Goal: Task Accomplishment & Management: Manage account settings

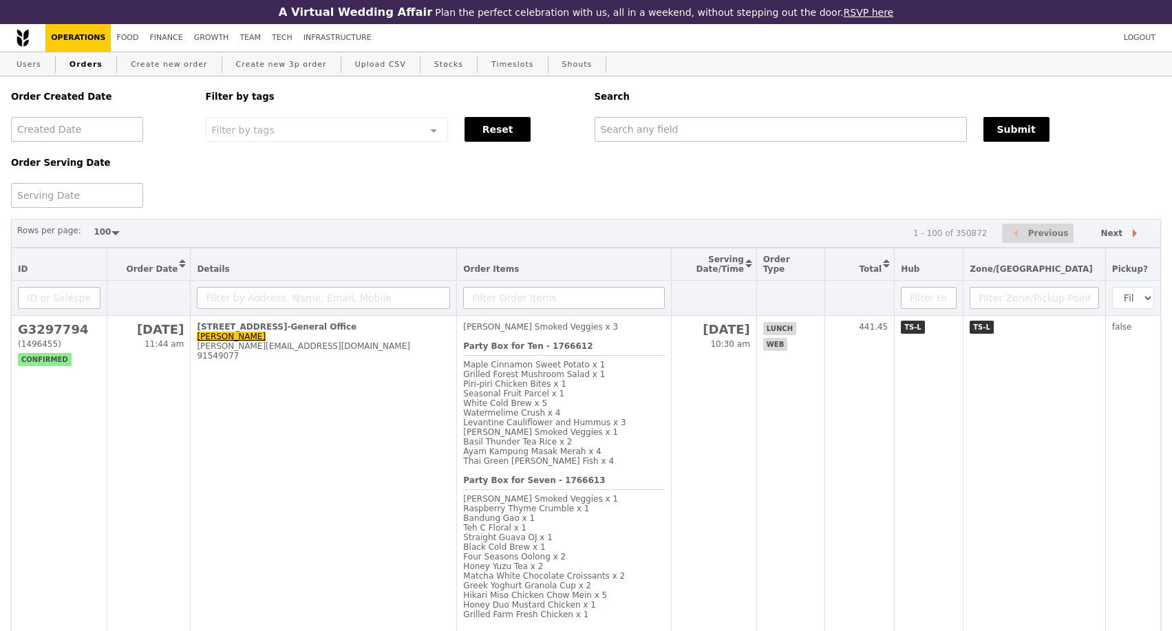
select select "100"
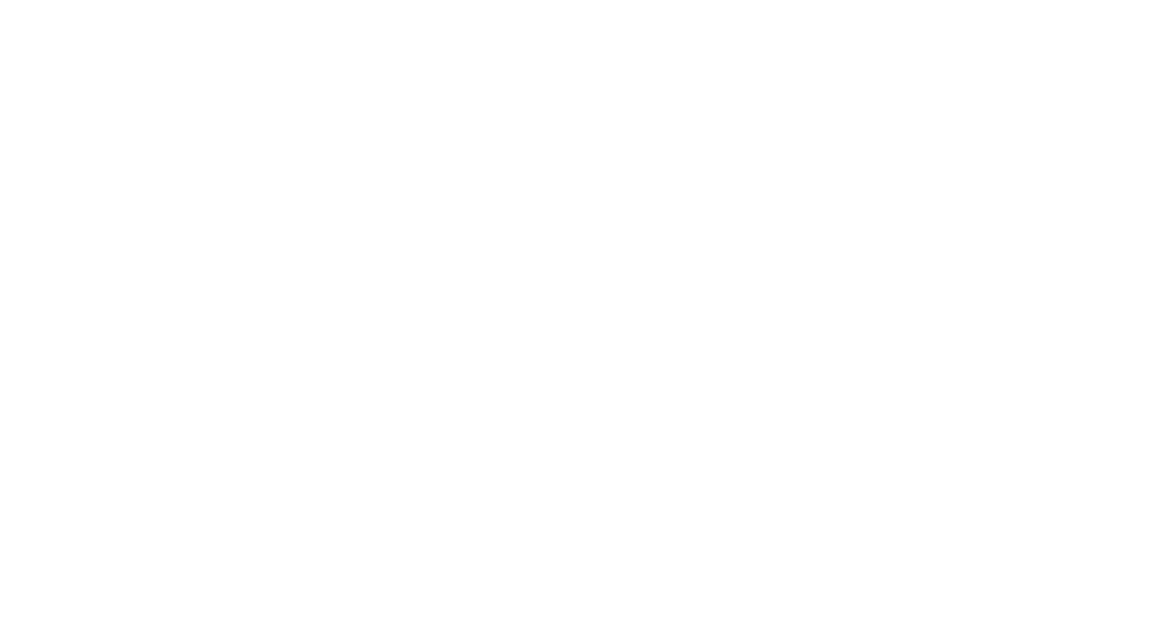
select select "100"
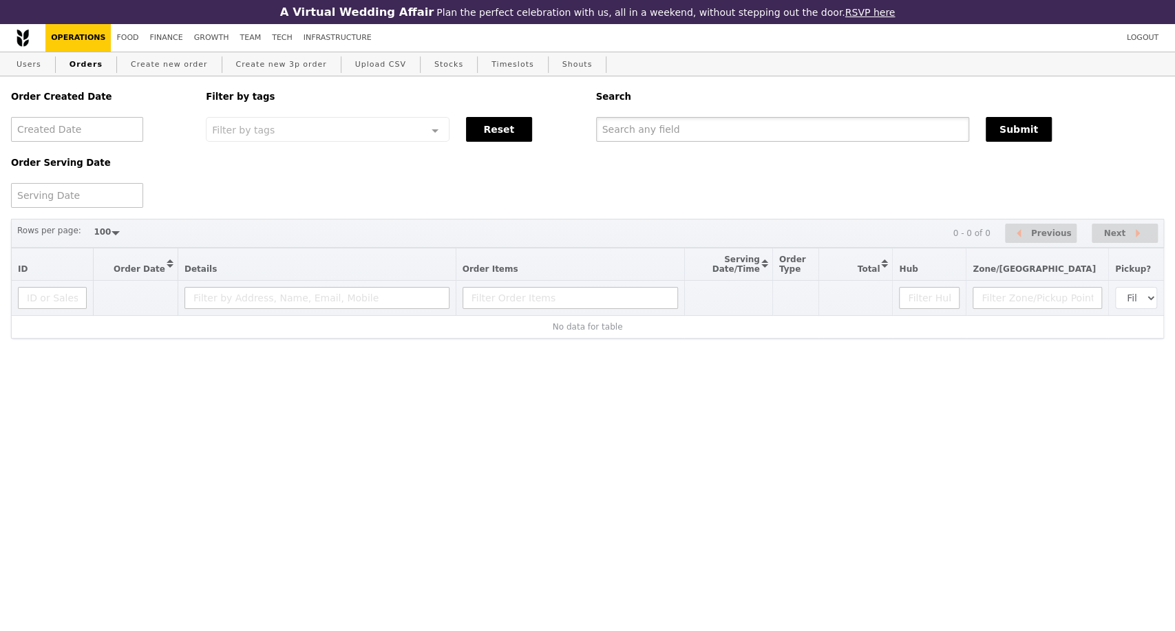
click at [708, 139] on input "text" at bounding box center [782, 129] width 373 height 25
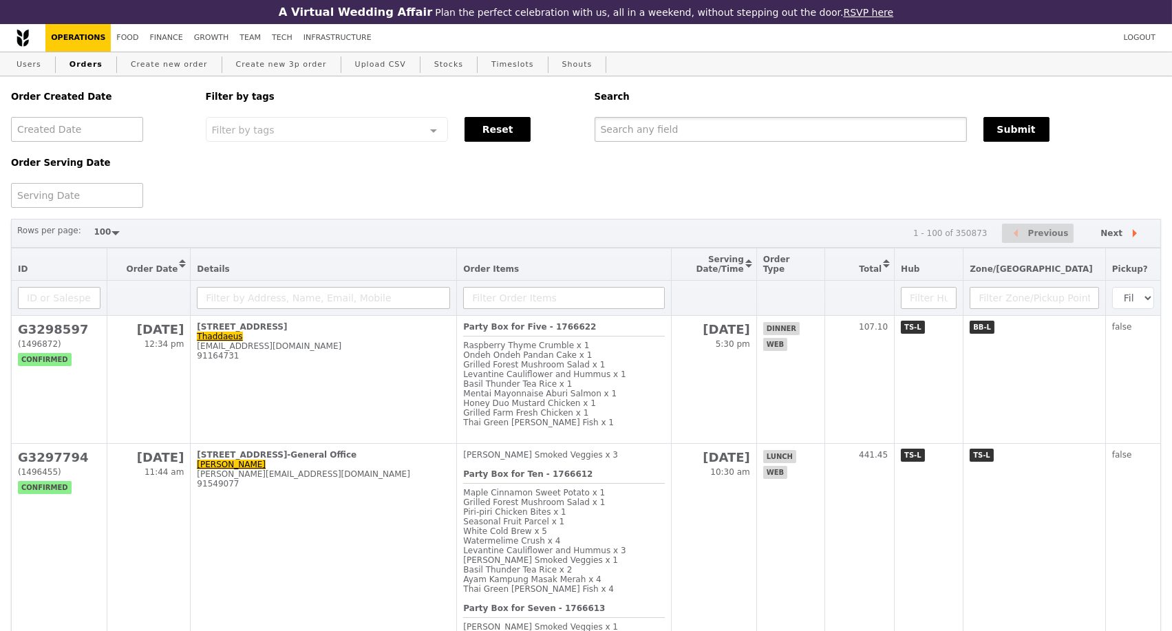
paste input "G3298597"
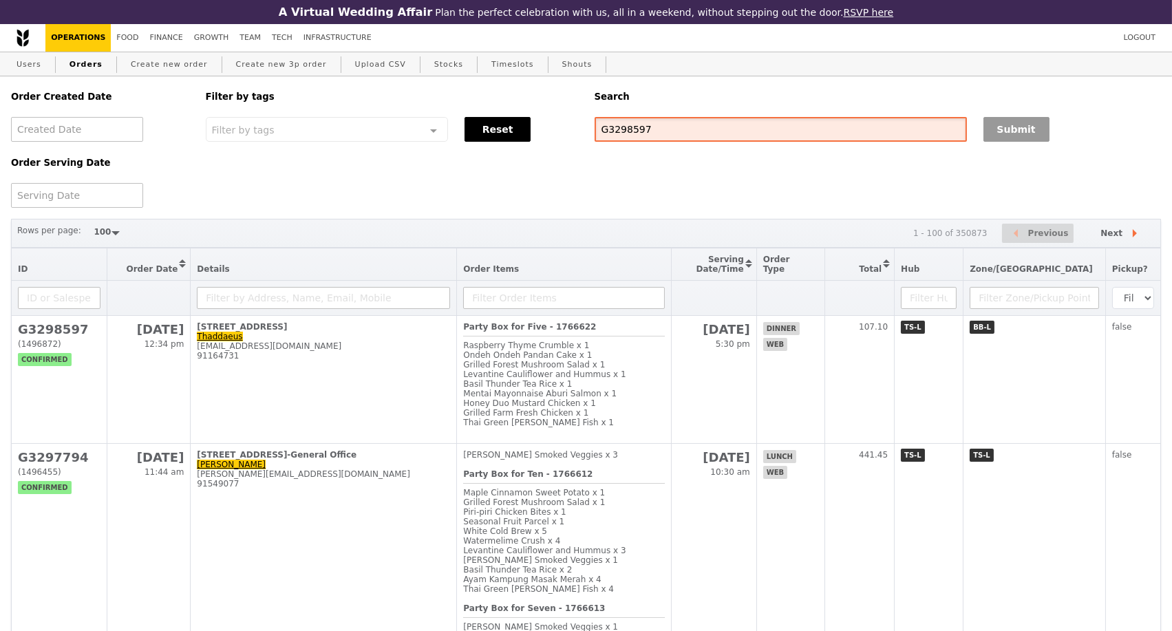
type input "G3298597"
click at [997, 139] on button "Submit" at bounding box center [1017, 129] width 66 height 25
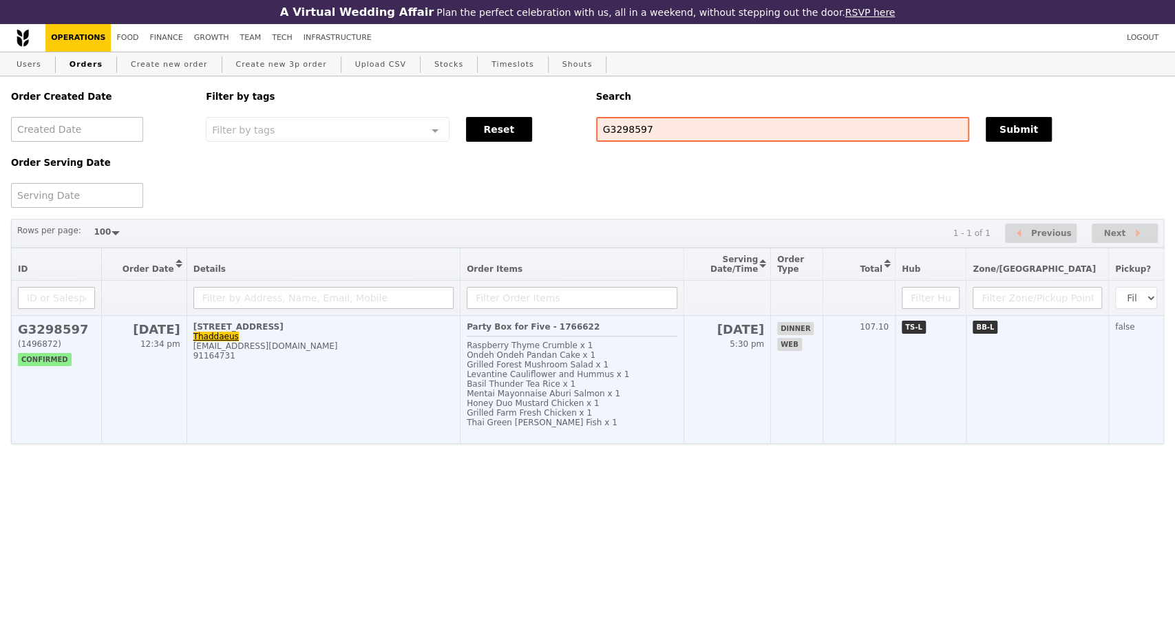
click at [380, 387] on td "[STREET_ADDRESS] [EMAIL_ADDRESS][DOMAIN_NAME] 91164731" at bounding box center [323, 380] width 273 height 128
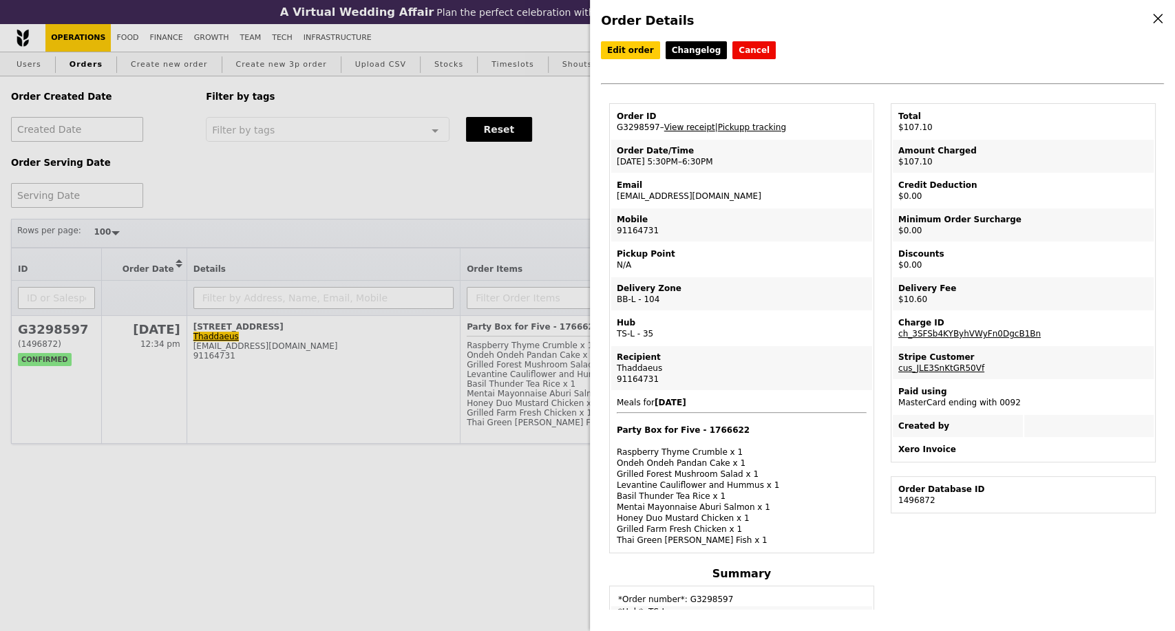
click at [690, 129] on link "View receipt" at bounding box center [689, 128] width 51 height 10
click at [632, 54] on link "Edit order" at bounding box center [630, 50] width 59 height 18
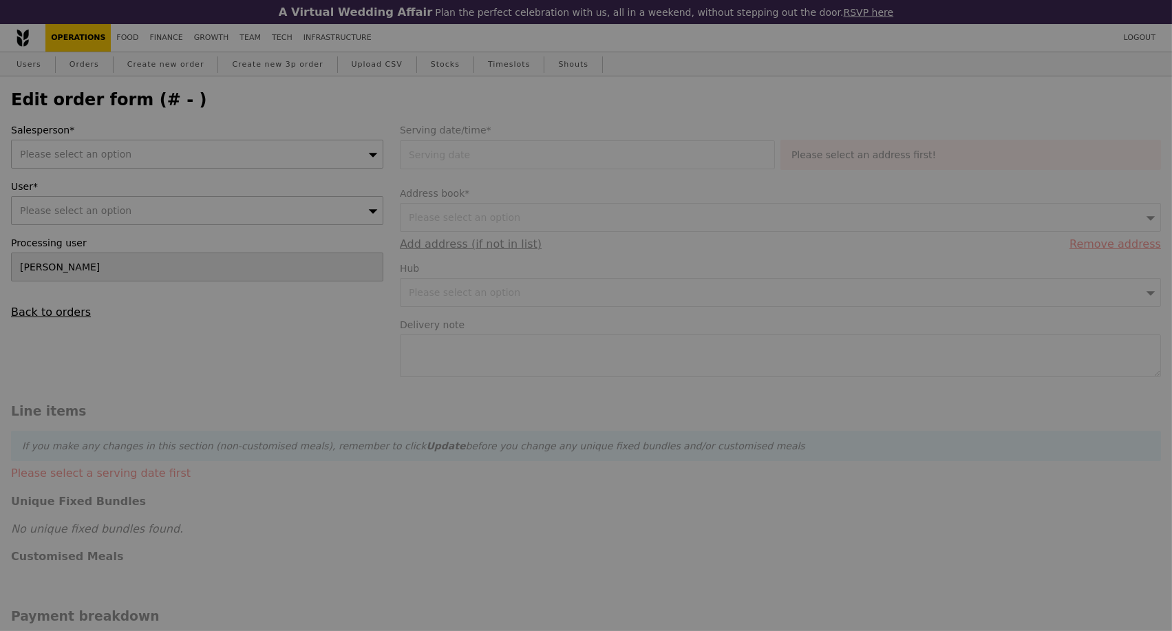
type input "[DATE]"
type input "Loading..."
type input "96.50"
type input "8.81"
type input "9.60"
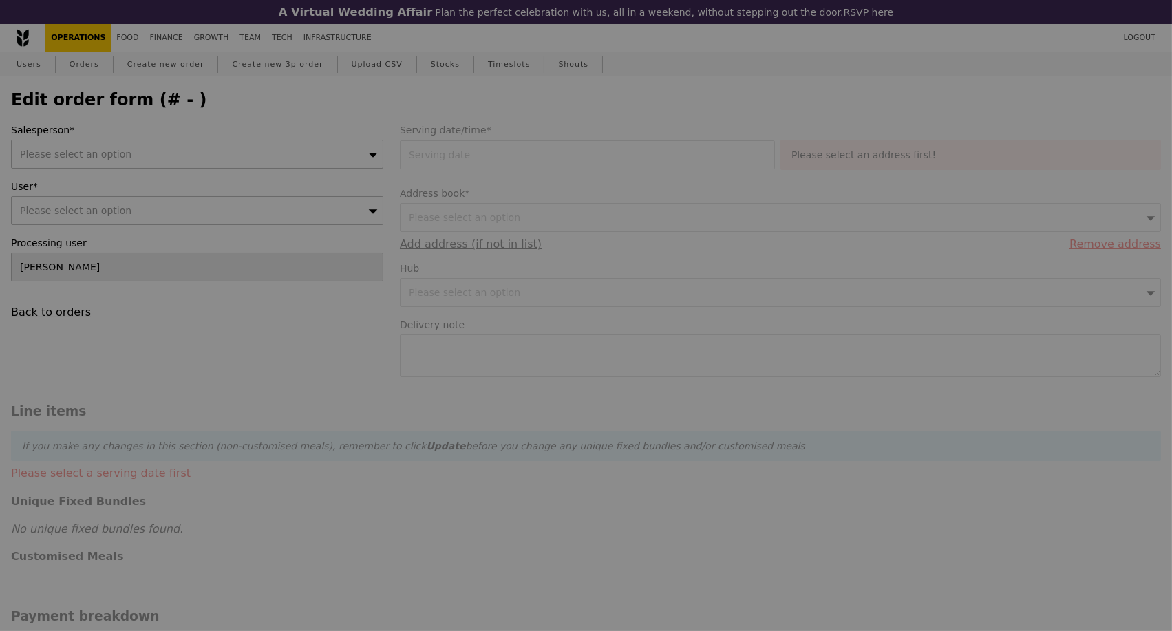
type input "106.10"
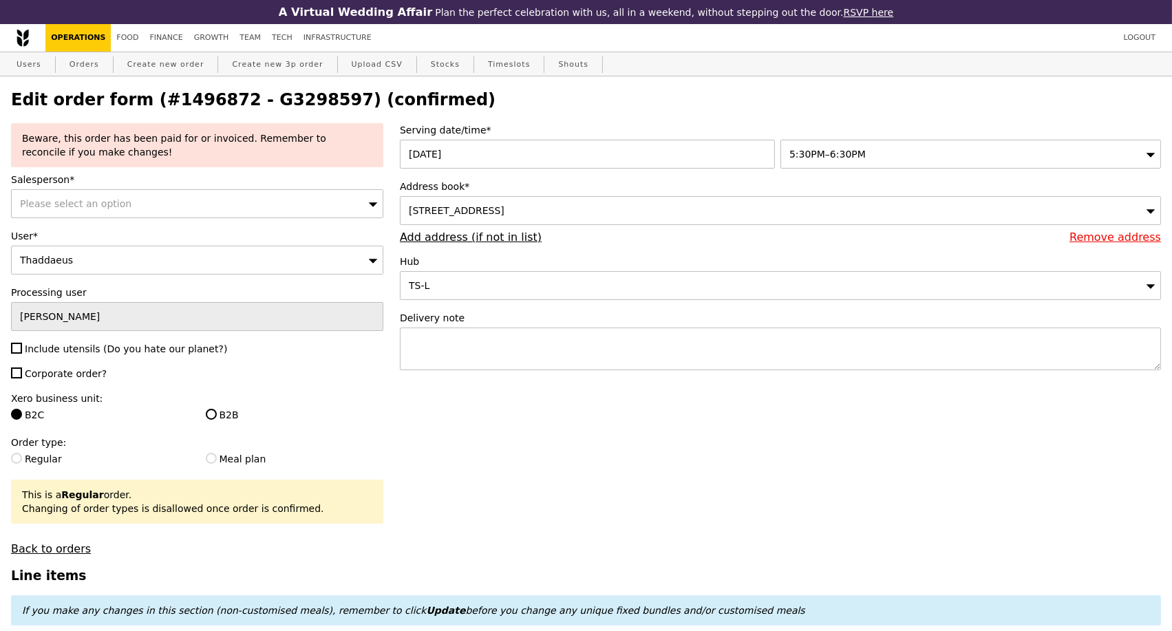
click at [911, 155] on div "5:30PM–6:30PM" at bounding box center [971, 154] width 381 height 29
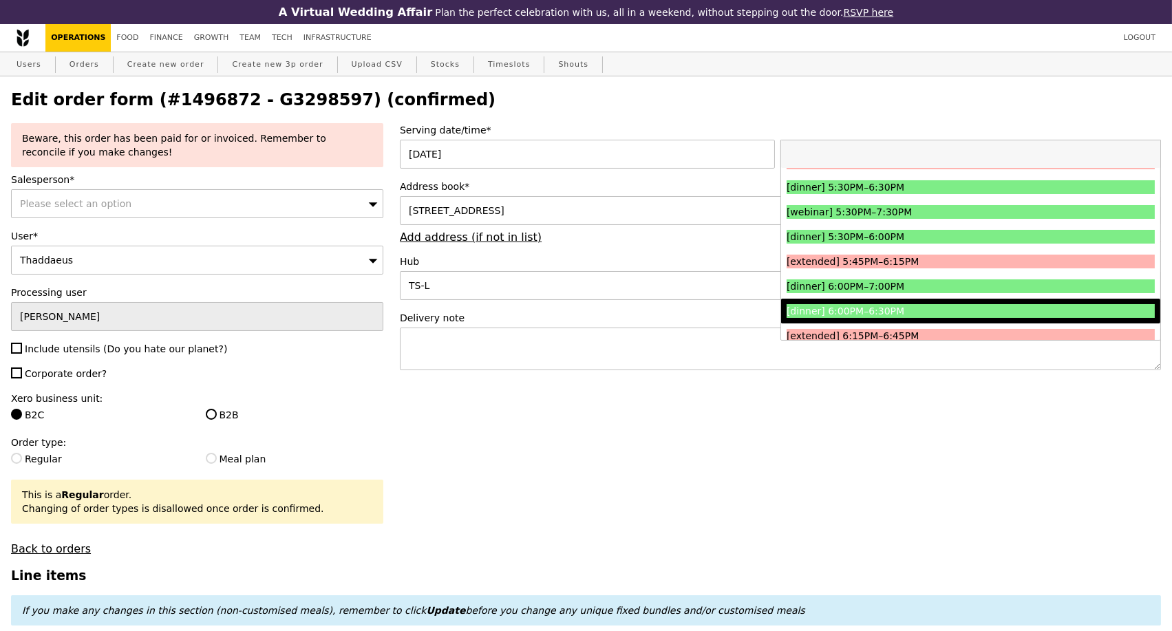
scroll to position [1606, 0]
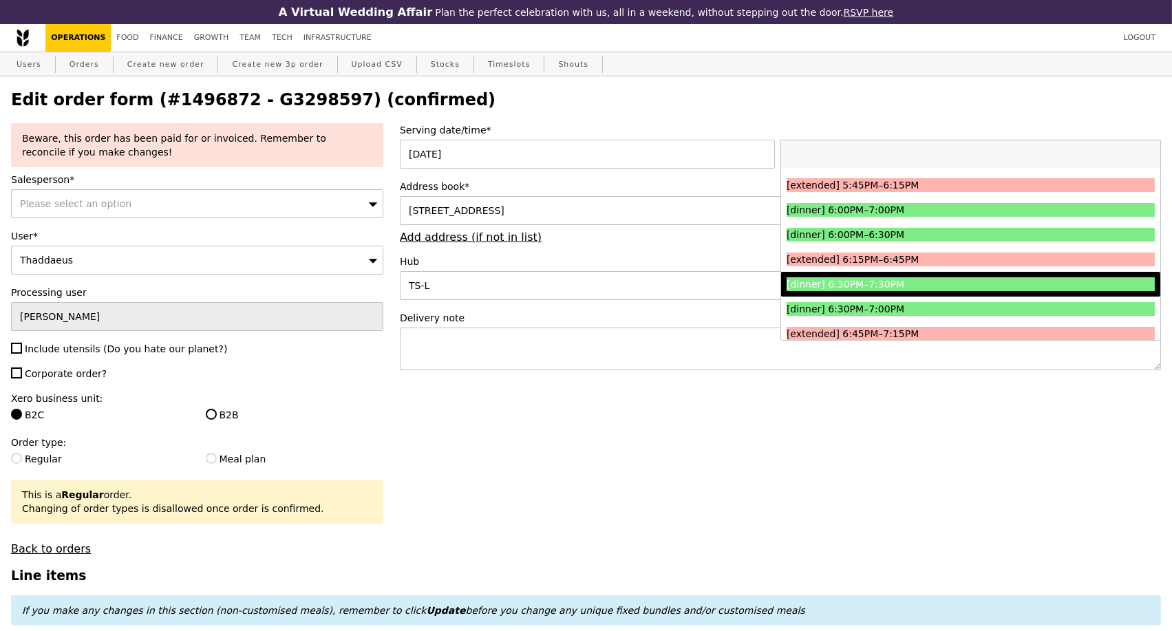
click at [927, 290] on div "[dinner] 6:30PM–7:30PM" at bounding box center [925, 284] width 276 height 14
type input "Loading..."
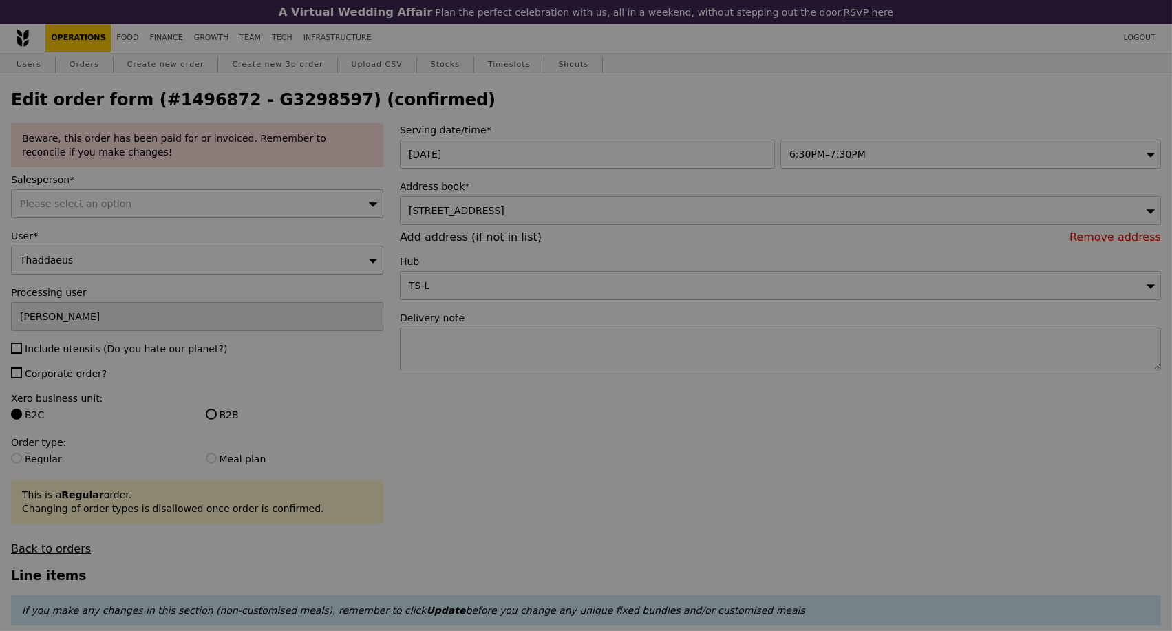
type input "0.00"
type input "13.76"
type input "15.00"
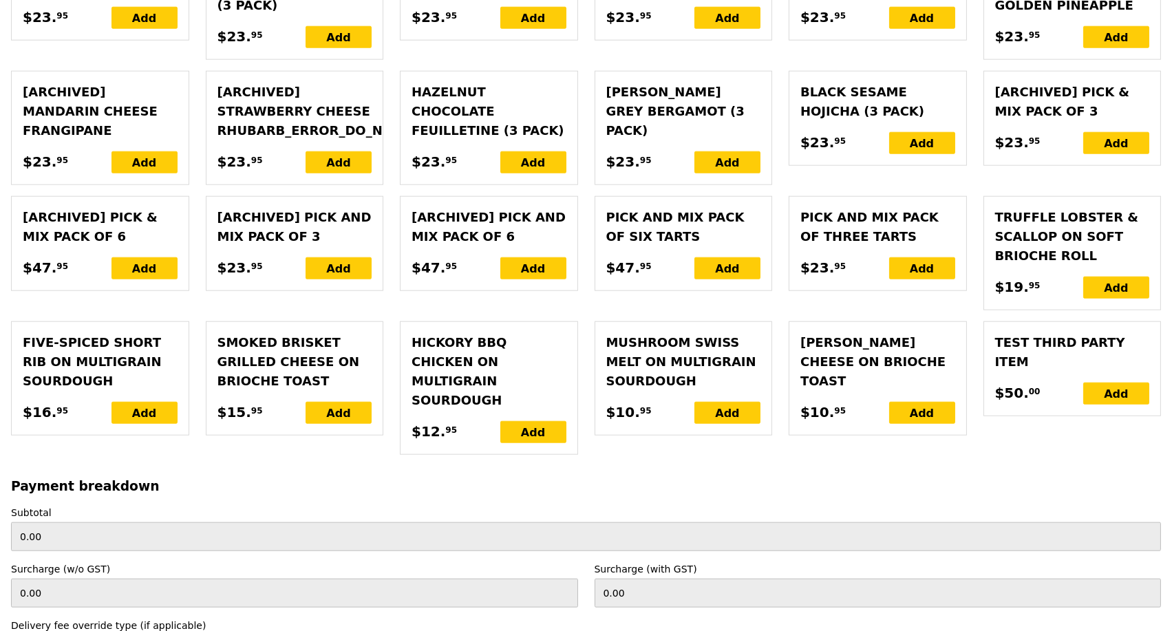
scroll to position [3178, 0]
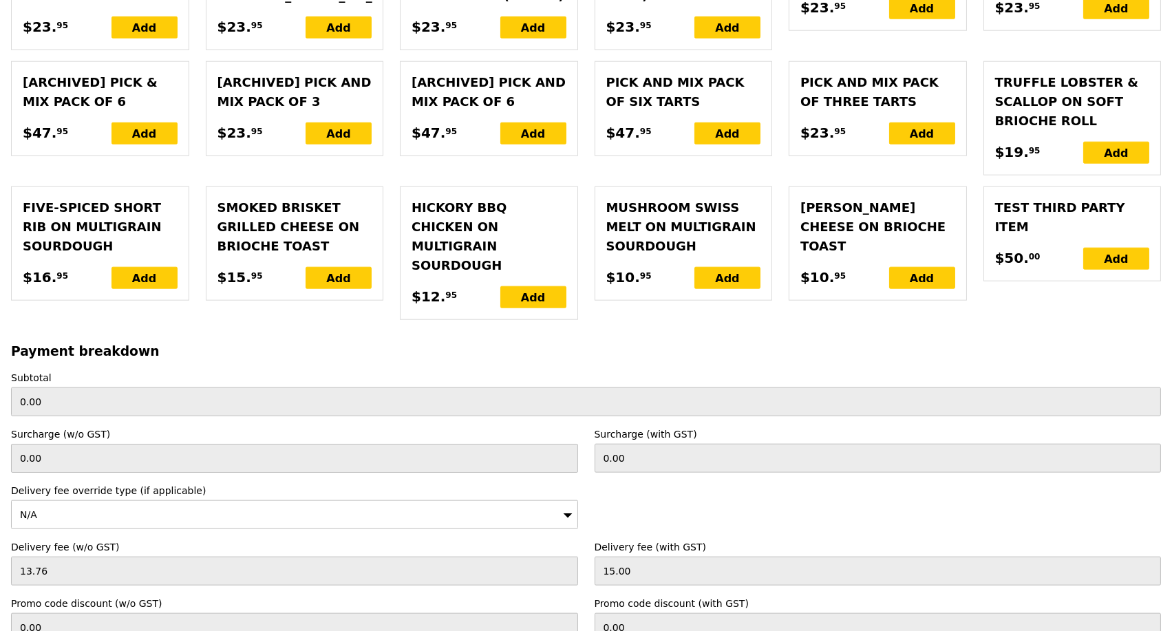
type input "Loading..."
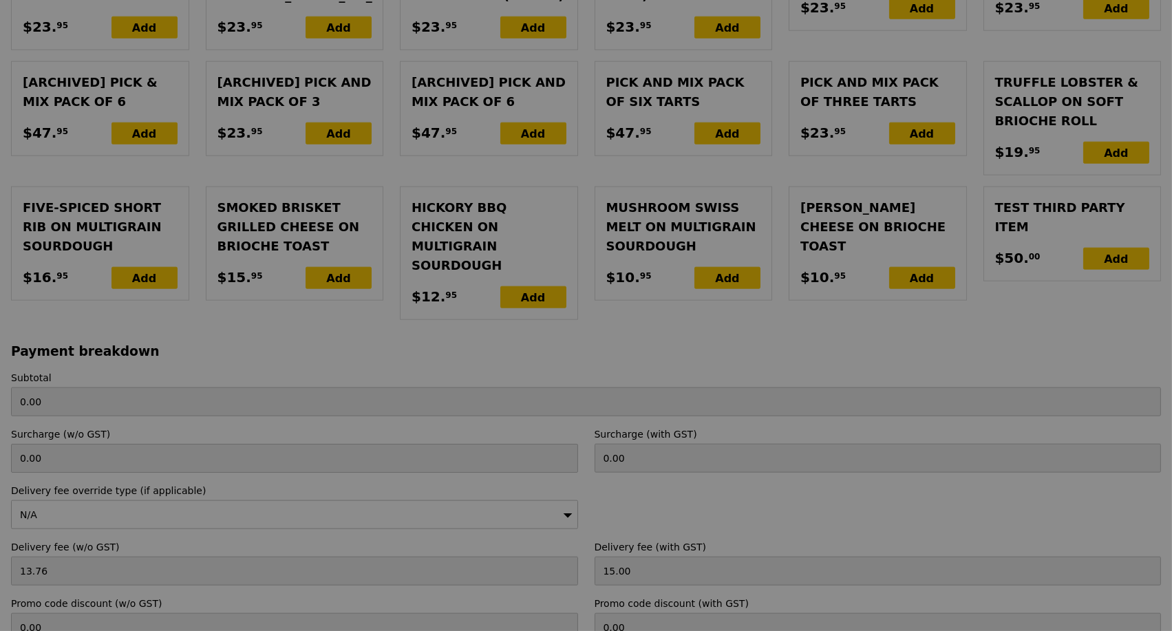
type input "96.50"
type input "8.81"
type input "9.60"
type input "106.10"
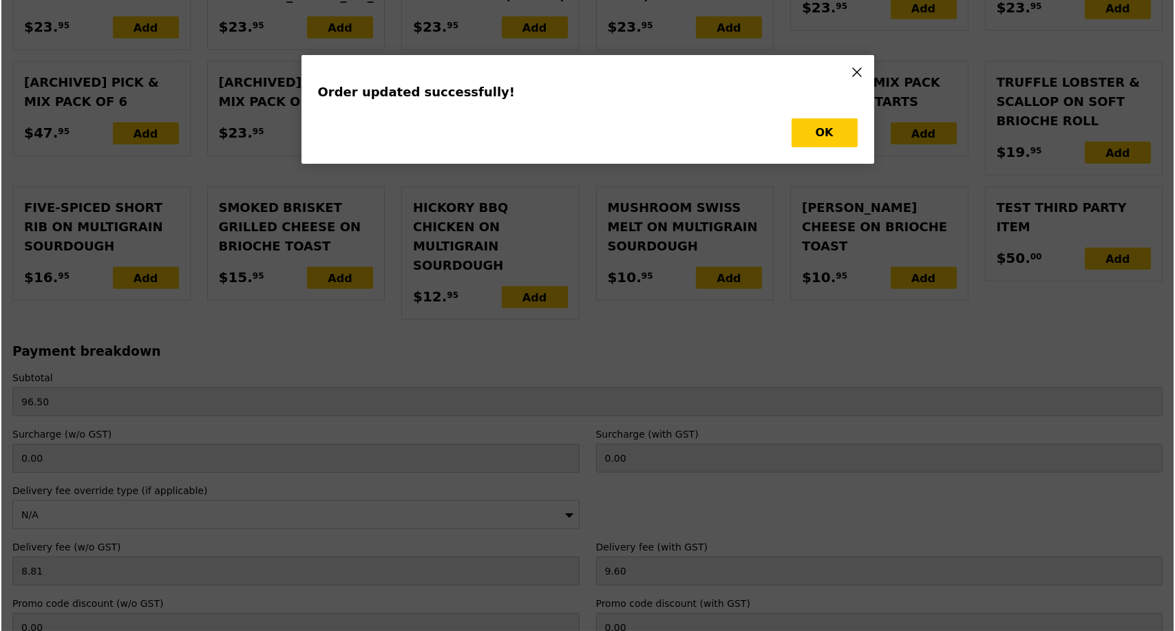
scroll to position [0, 0]
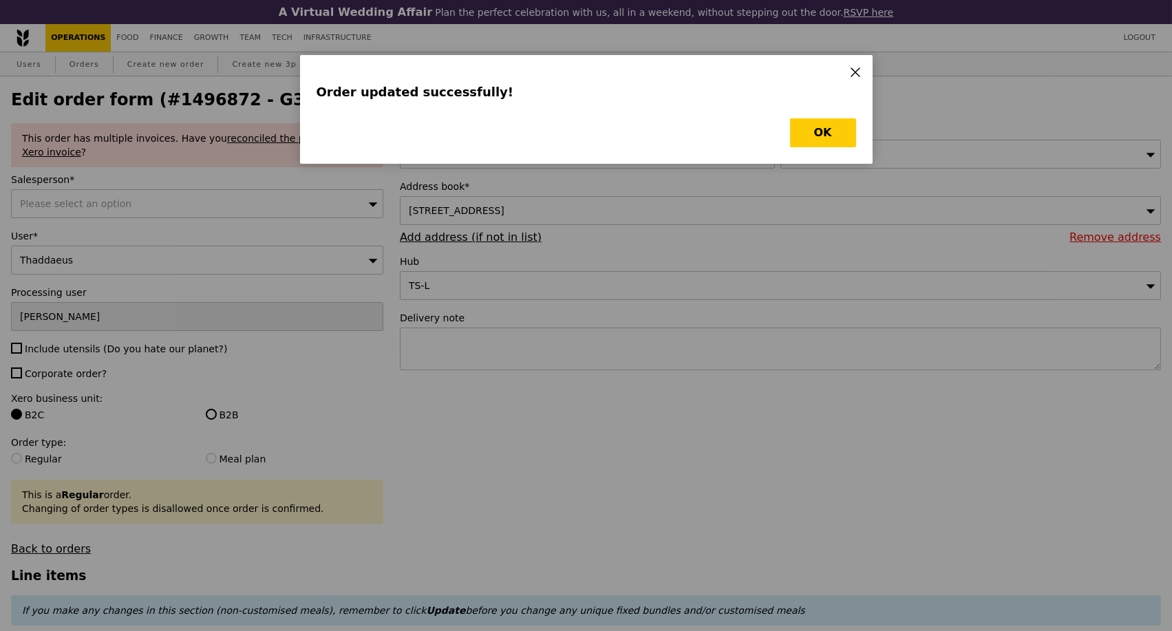
type input "Update"
click at [818, 126] on button "OK" at bounding box center [823, 132] width 66 height 29
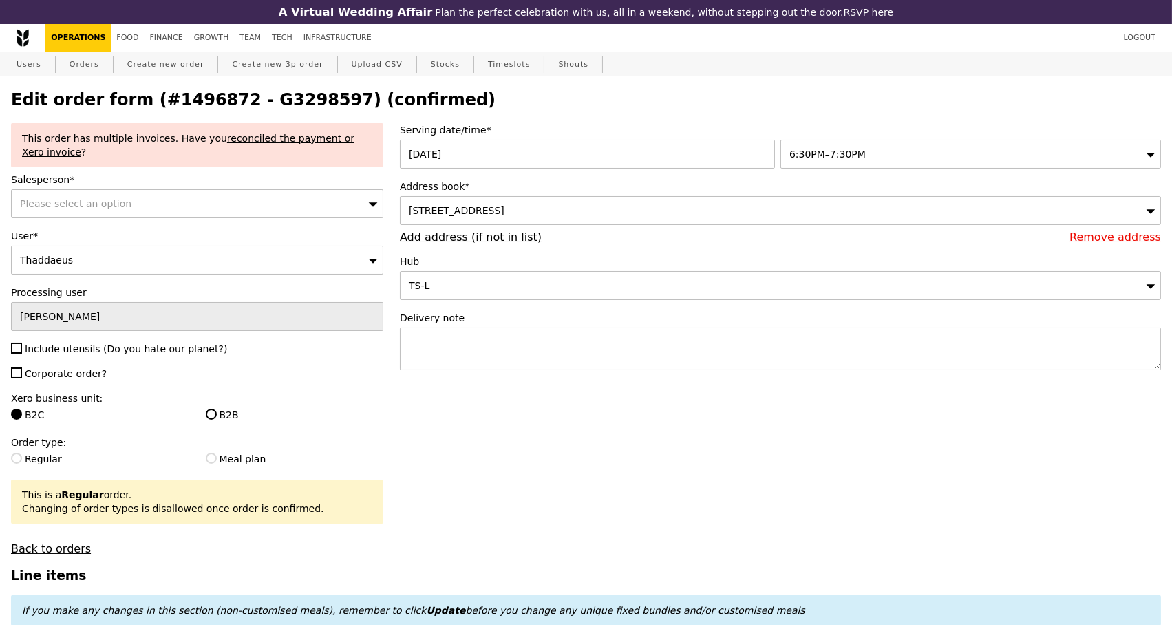
click at [279, 98] on h2 "Edit order form (#1496872 - G3298597) (confirmed)" at bounding box center [586, 99] width 1150 height 19
copy h2 "G3298597"
click at [76, 67] on link "Orders" at bounding box center [84, 64] width 41 height 25
select select "100"
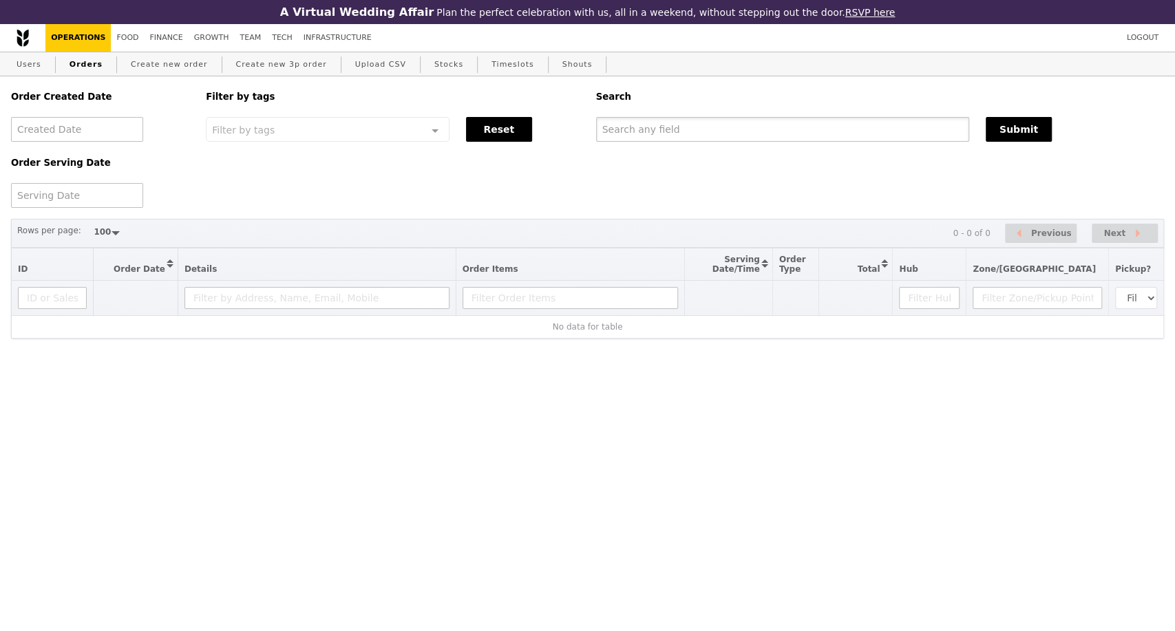
click at [671, 134] on input "text" at bounding box center [782, 129] width 373 height 25
paste input "G3298597"
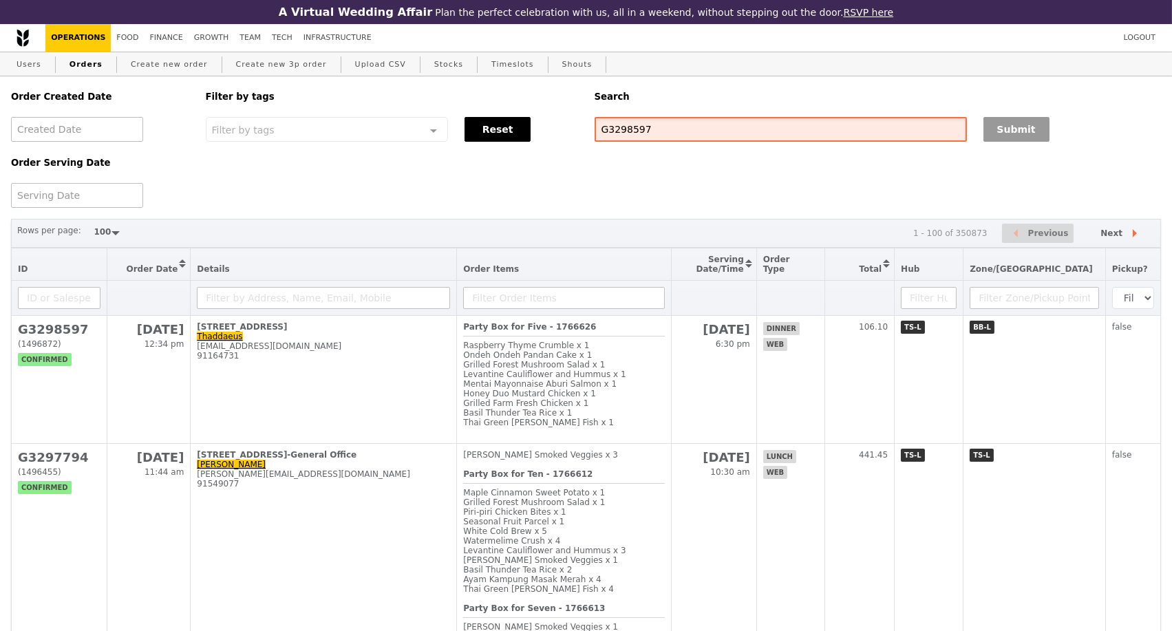
type input "G3298597"
click at [1015, 138] on button "Submit" at bounding box center [1017, 129] width 66 height 25
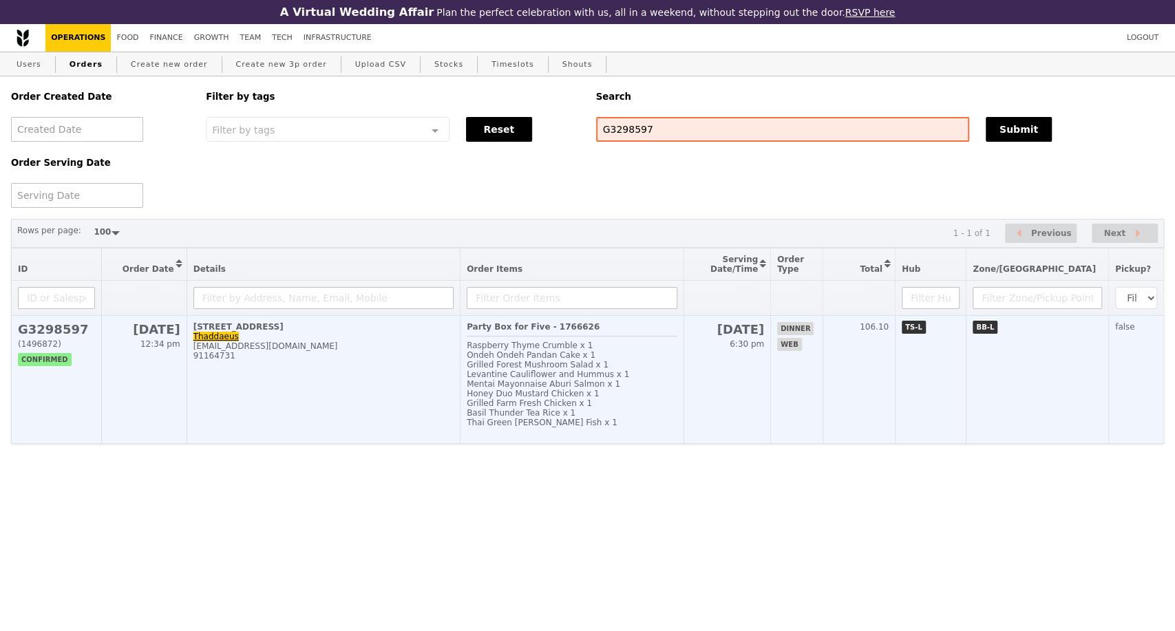
click at [343, 387] on td "[STREET_ADDRESS] [EMAIL_ADDRESS][DOMAIN_NAME] 91164731" at bounding box center [323, 380] width 273 height 128
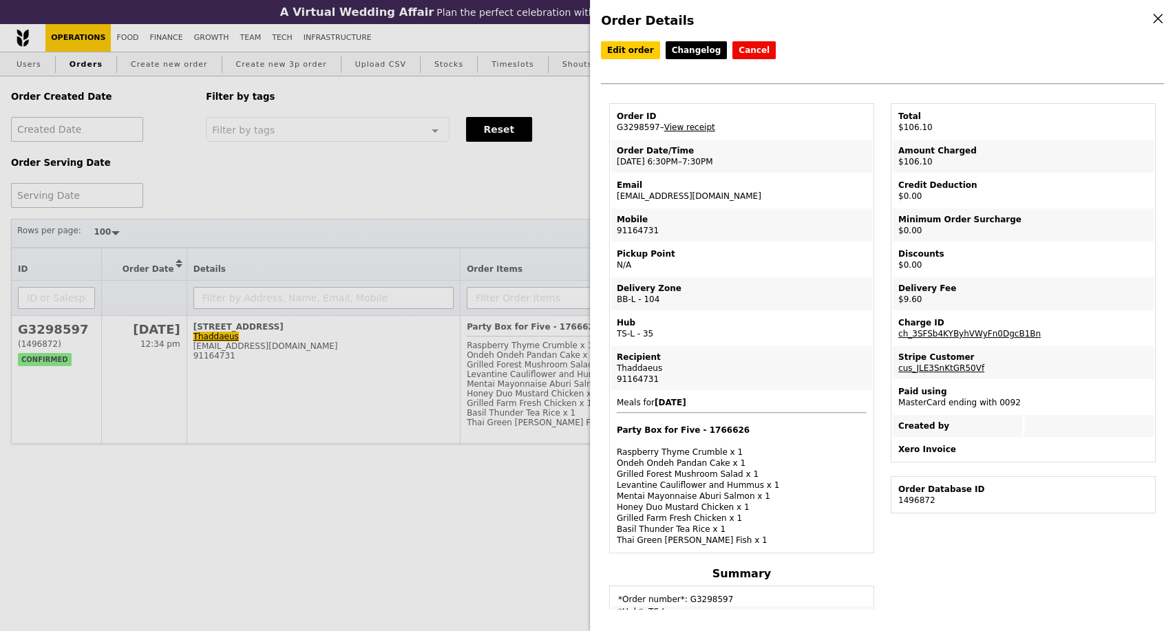
click at [694, 131] on link "View receipt" at bounding box center [689, 128] width 51 height 10
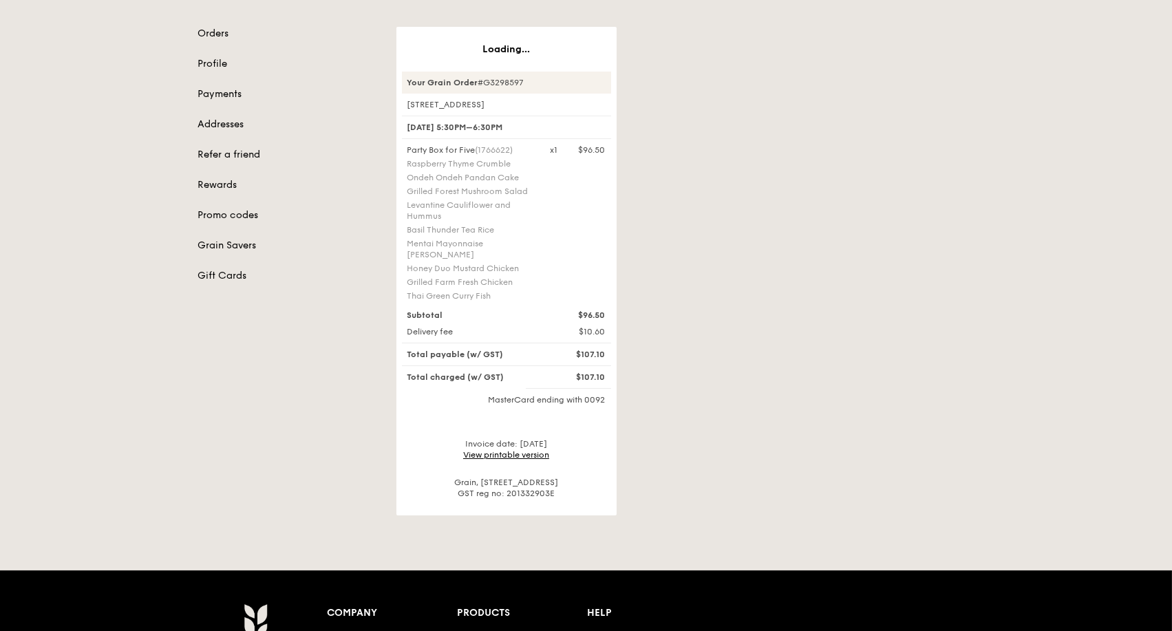
scroll to position [153, 0]
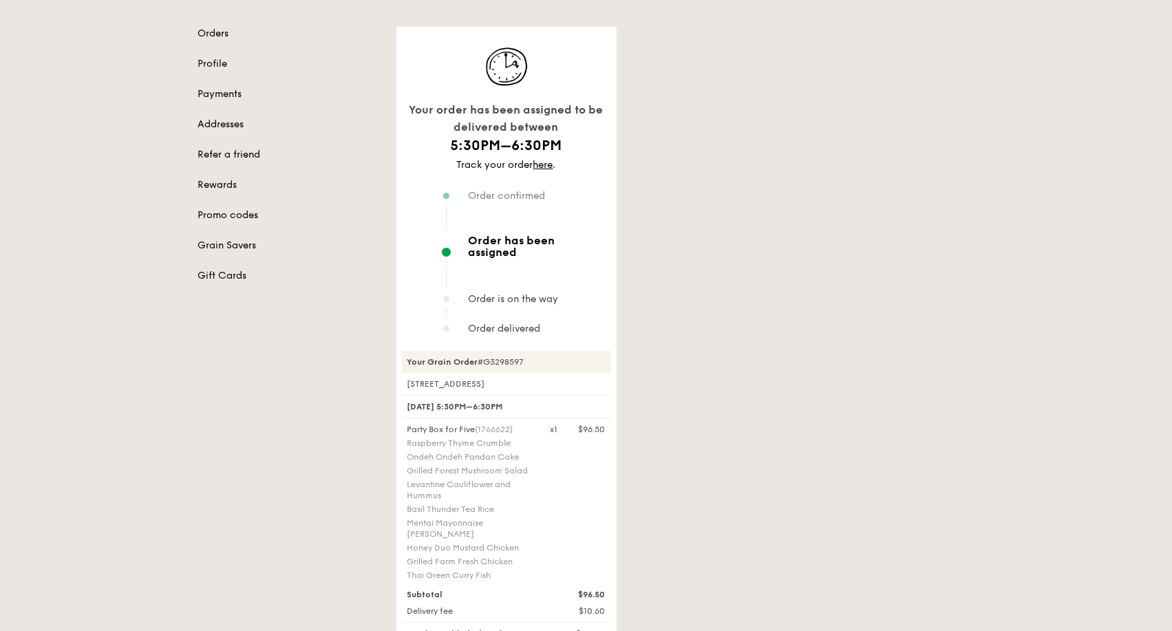
drag, startPoint x: 533, startPoint y: 347, endPoint x: 405, endPoint y: 348, distance: 128.0
click at [405, 351] on div "Your Grain Order #G3298597" at bounding box center [506, 362] width 209 height 22
copy div "Your Grain Order #G3298597"
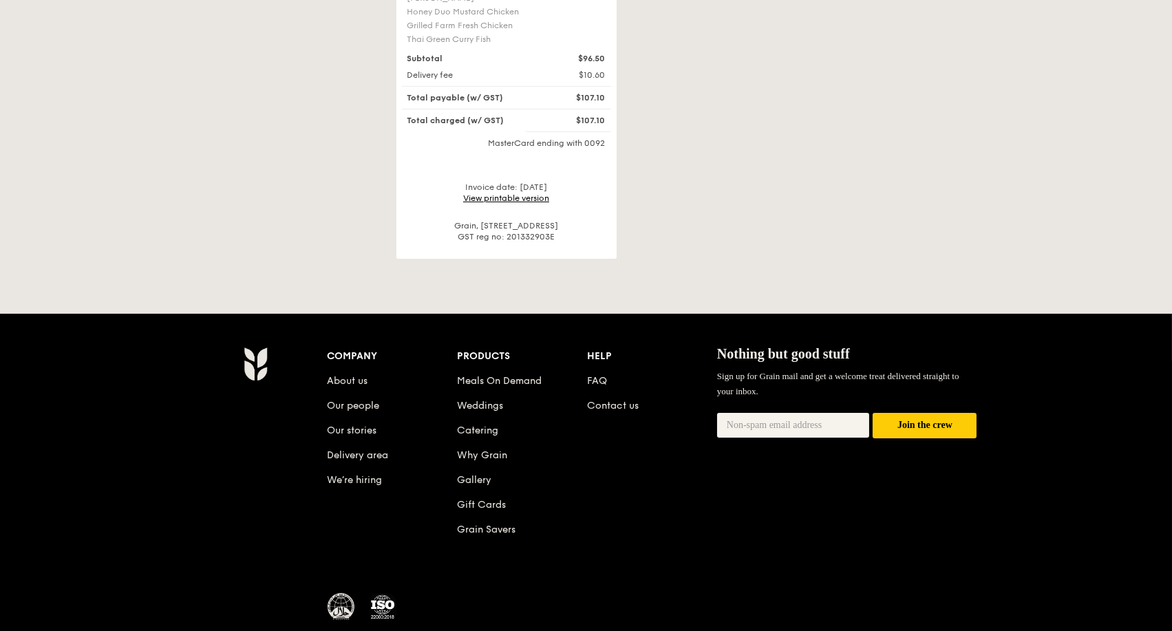
scroll to position [688, 0]
click at [529, 194] on link "View printable version" at bounding box center [506, 199] width 86 height 10
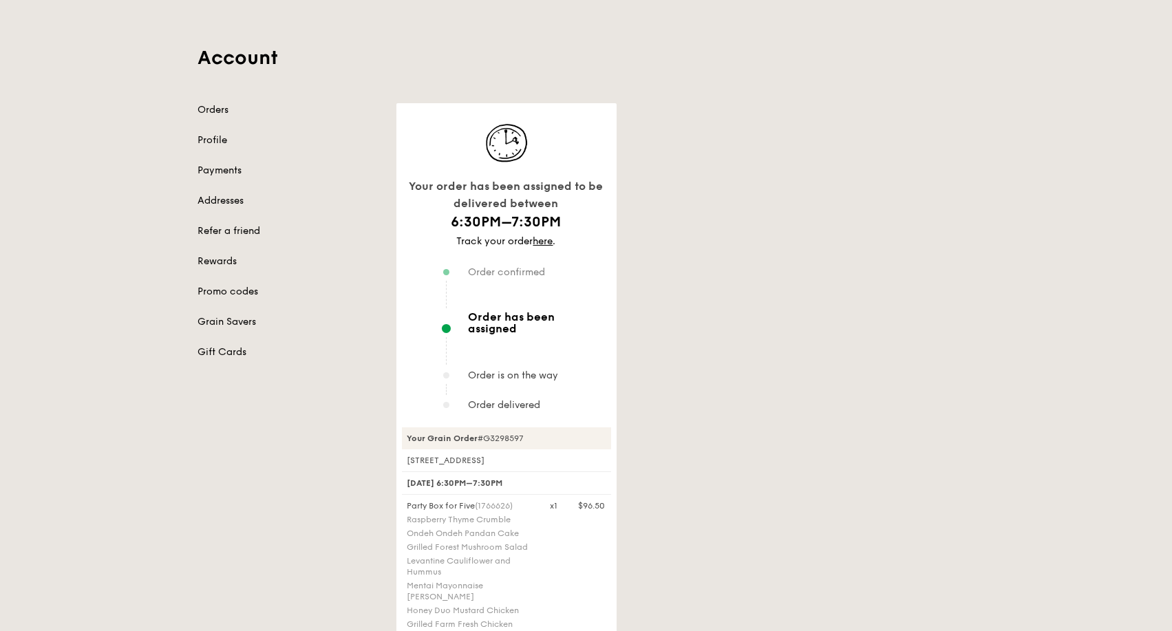
scroll to position [153, 0]
